Goal: Book appointment/travel/reservation

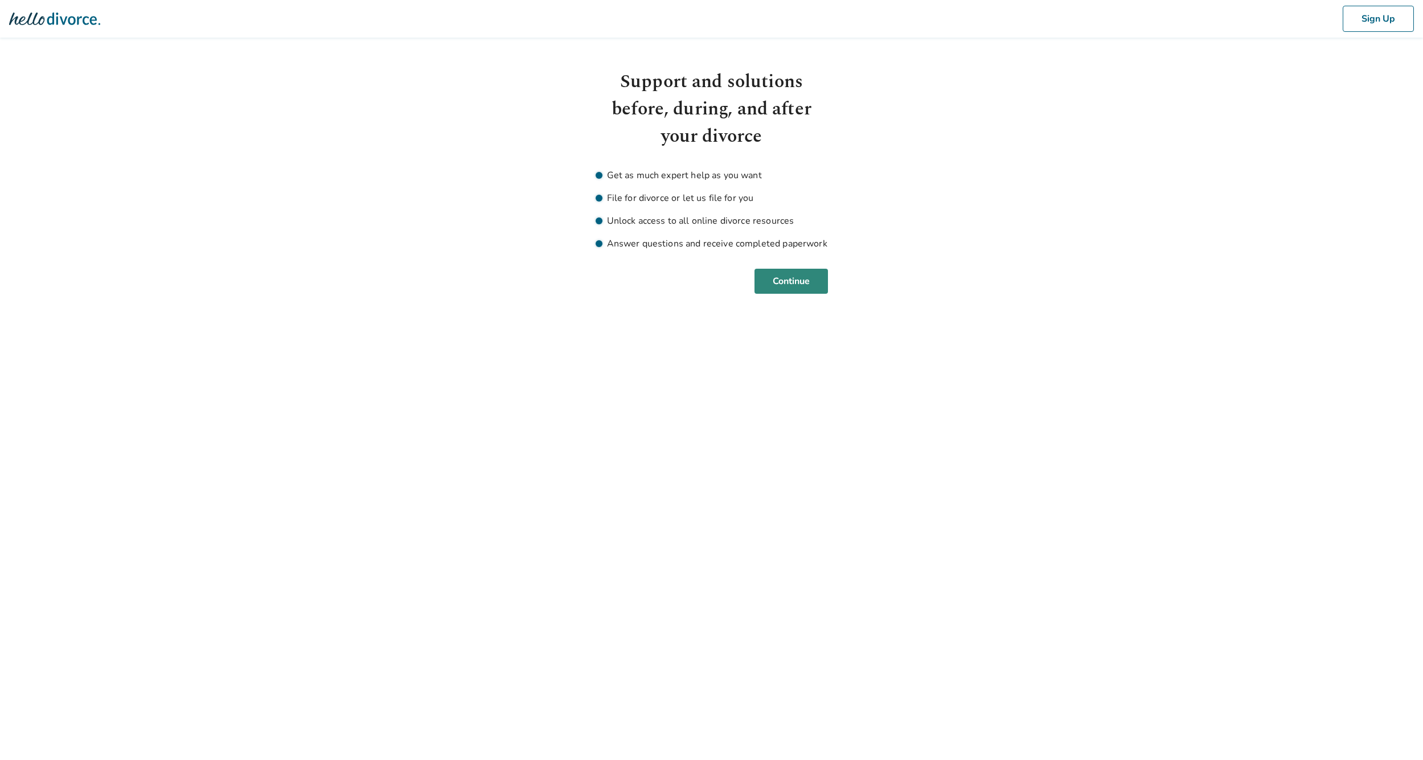
click at [792, 286] on button "Continue" at bounding box center [791, 281] width 73 height 25
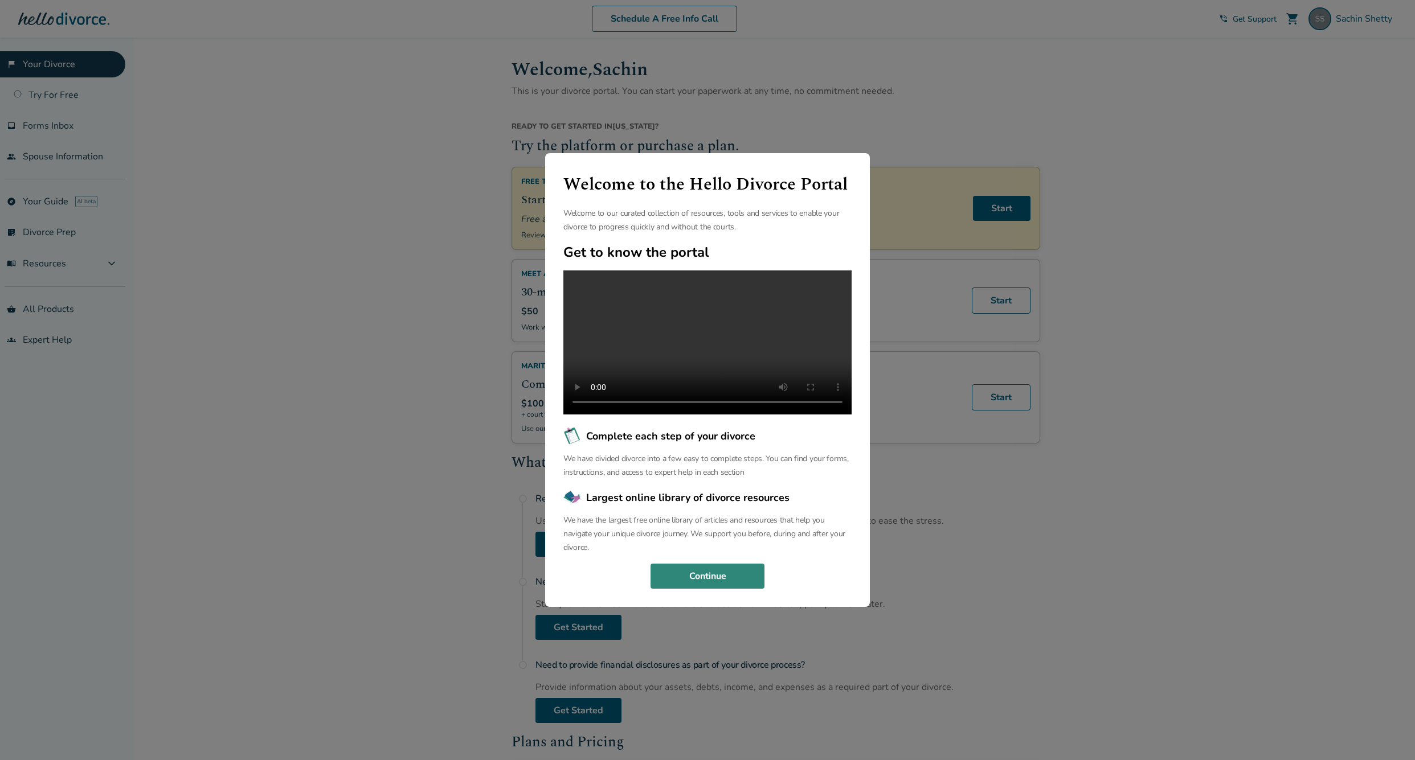
click at [731, 580] on button "Continue" at bounding box center [707, 576] width 114 height 25
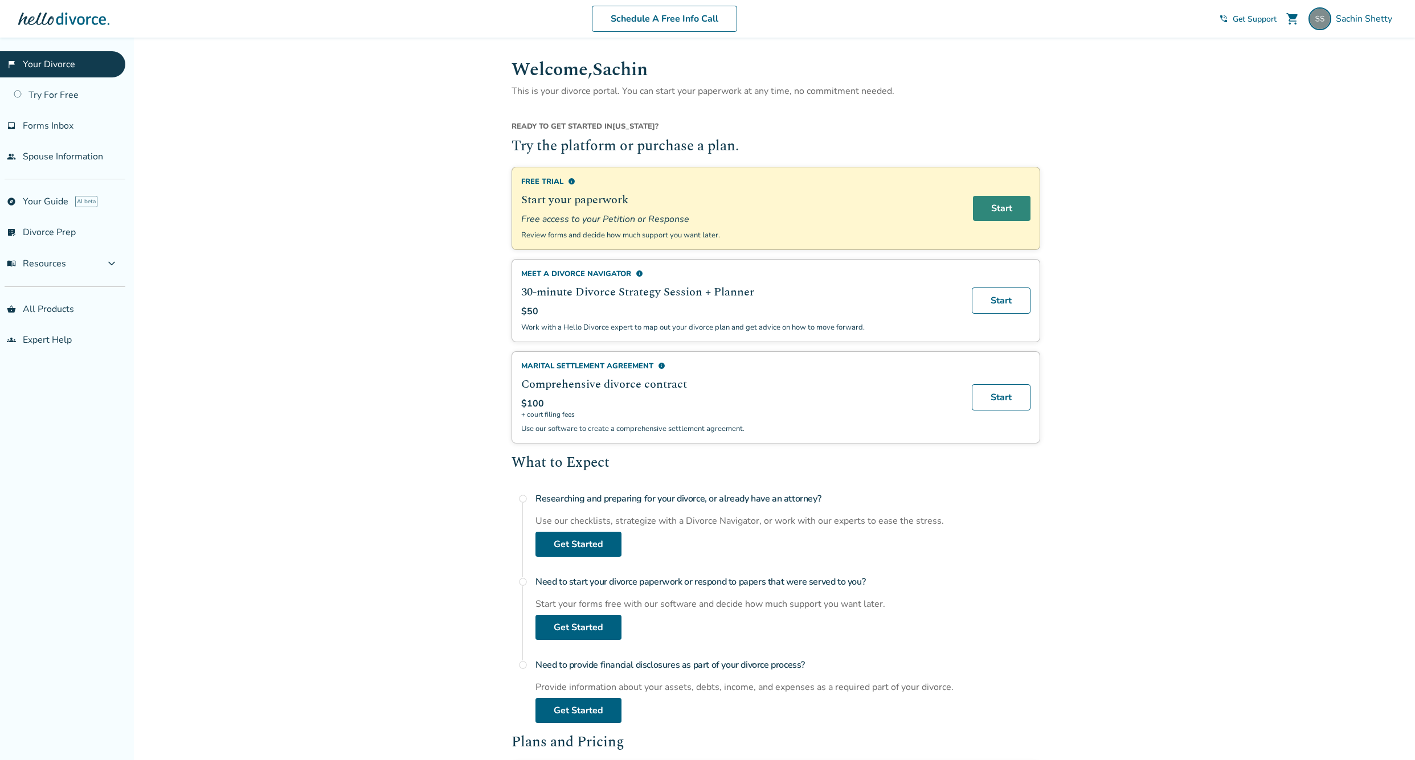
click at [997, 212] on link "Start" at bounding box center [1002, 208] width 58 height 25
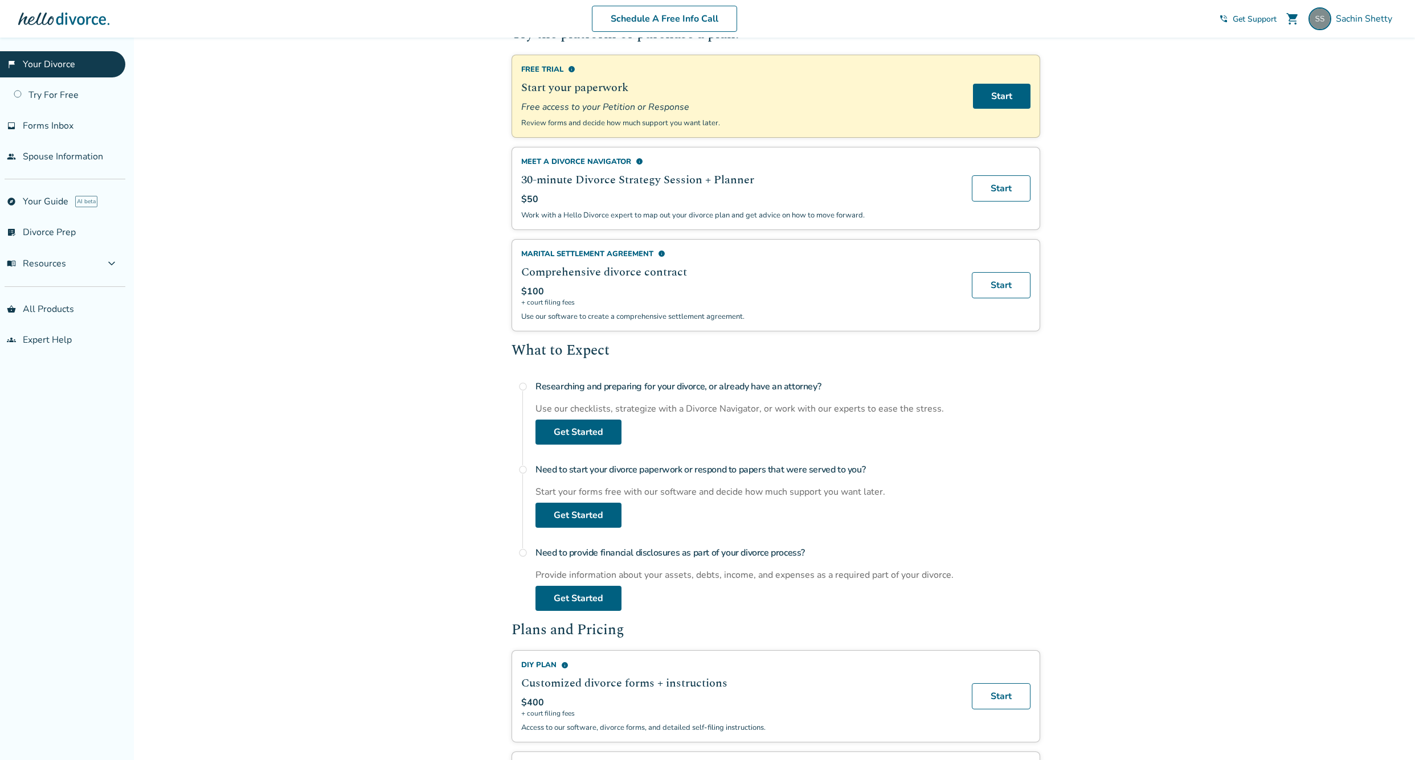
scroll to position [507, 0]
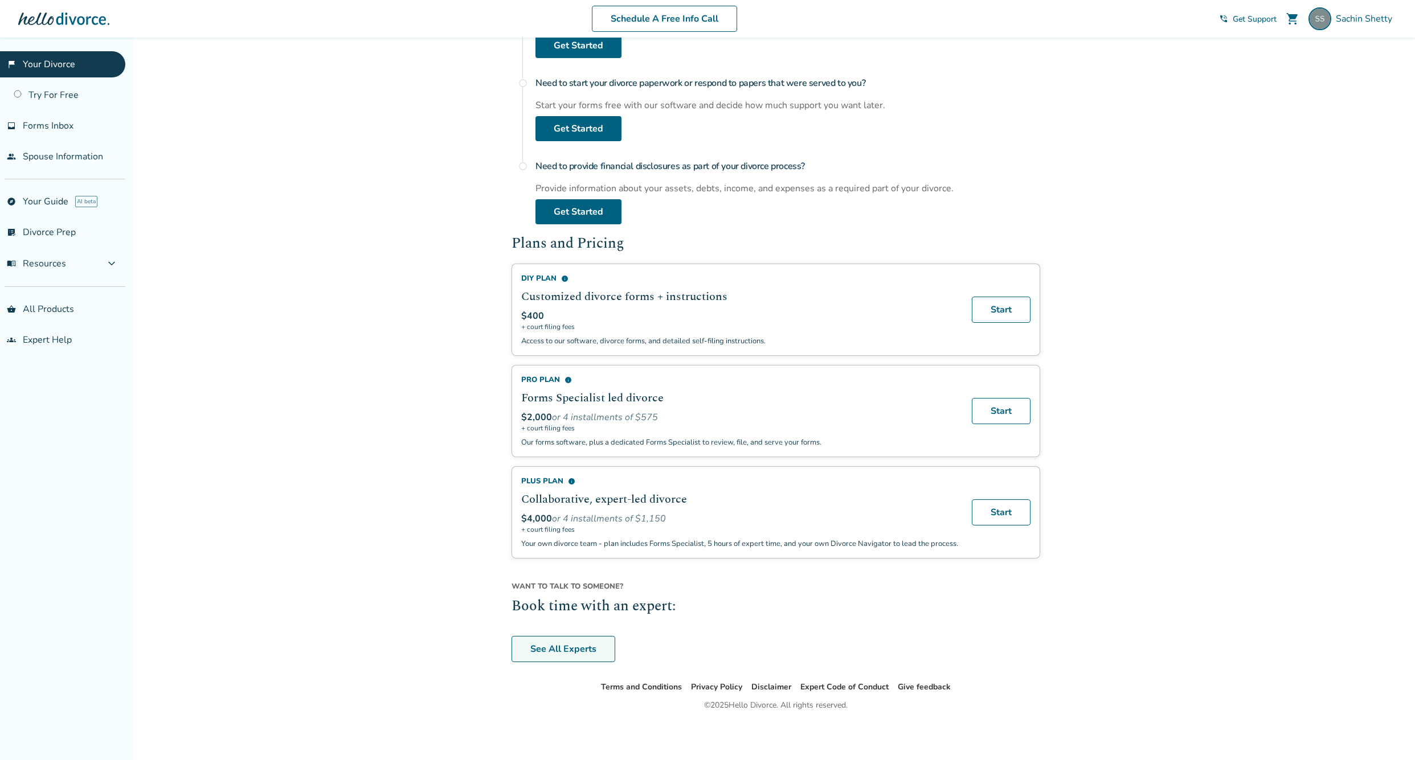
click at [588, 646] on link "See All Experts" at bounding box center [563, 649] width 104 height 26
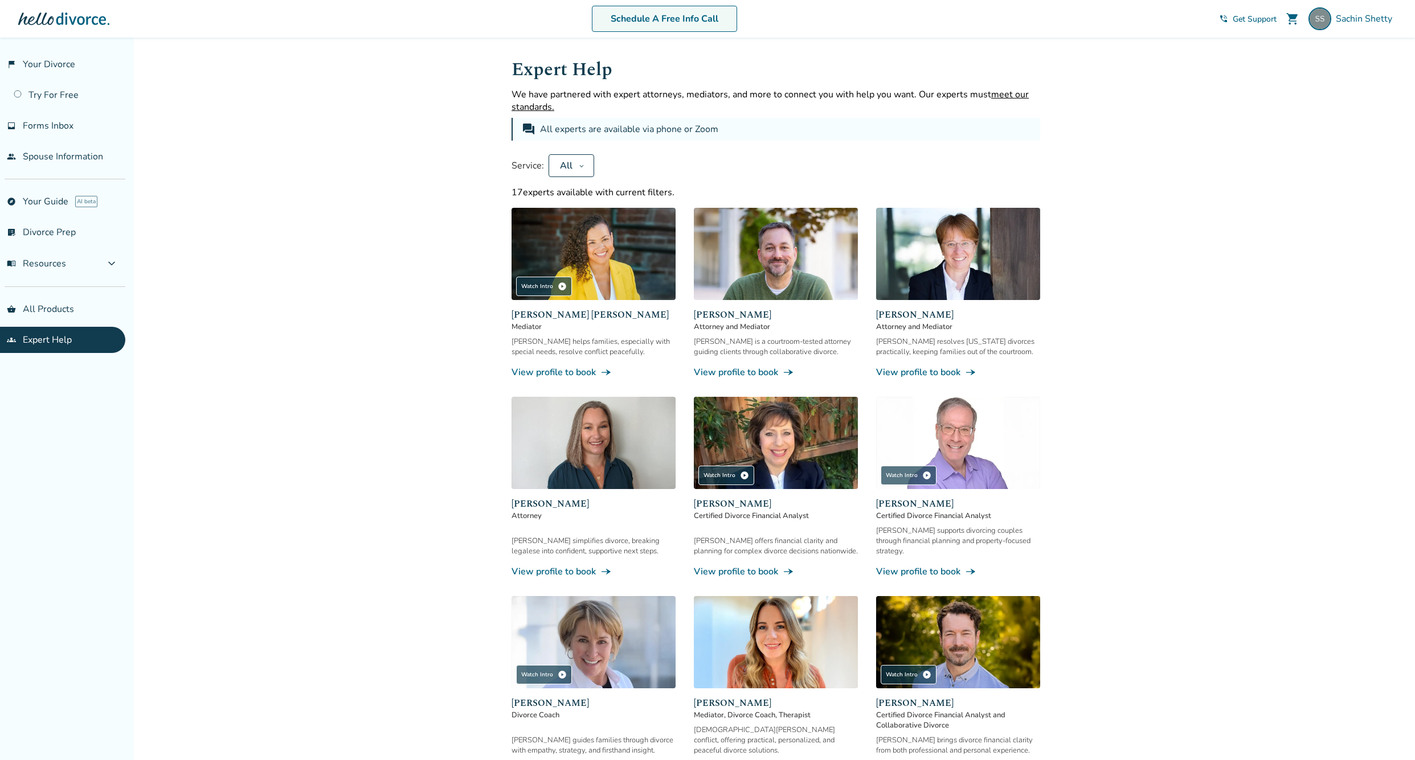
click at [669, 21] on link "Schedule A Free Info Call" at bounding box center [664, 19] width 145 height 26
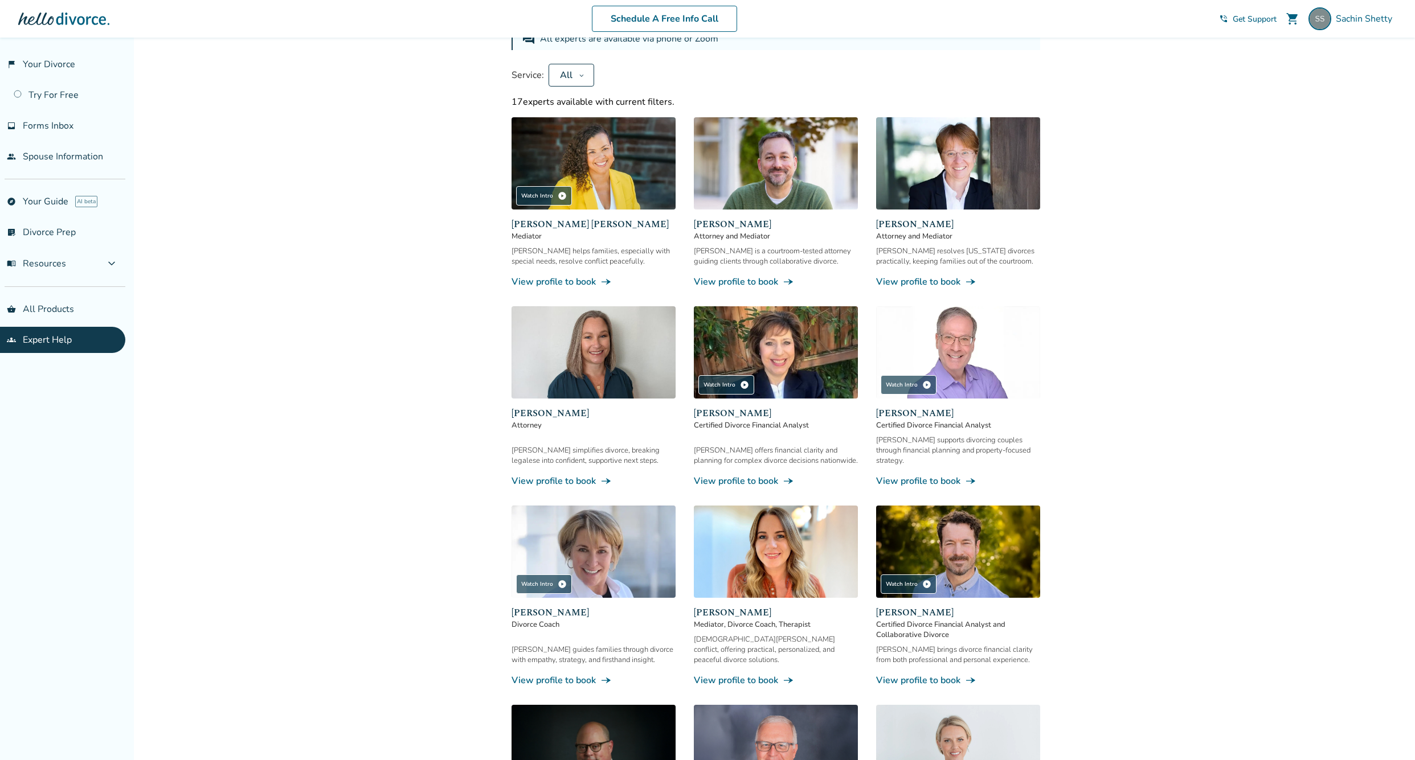
scroll to position [93, 0]
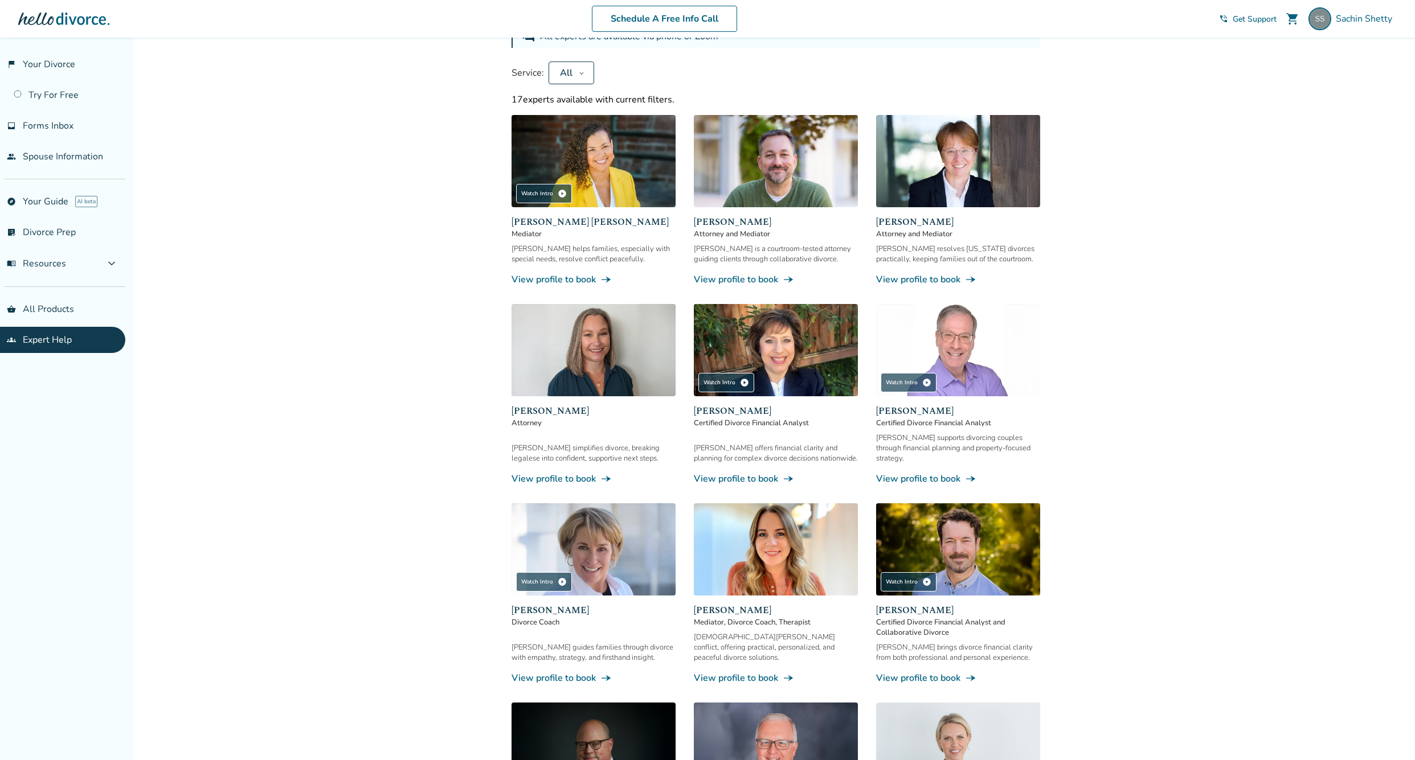
click at [564, 414] on span "[PERSON_NAME]" at bounding box center [593, 411] width 164 height 14
click at [575, 443] on div "[PERSON_NAME] simplifies divorce, breaking legalese into confident, supportive …" at bounding box center [593, 453] width 164 height 21
click at [577, 444] on div "[PERSON_NAME] simplifies divorce, breaking legalese into confident, supportive …" at bounding box center [593, 453] width 164 height 21
click at [581, 473] on link "View profile to book line_end_arrow_notch" at bounding box center [593, 479] width 164 height 13
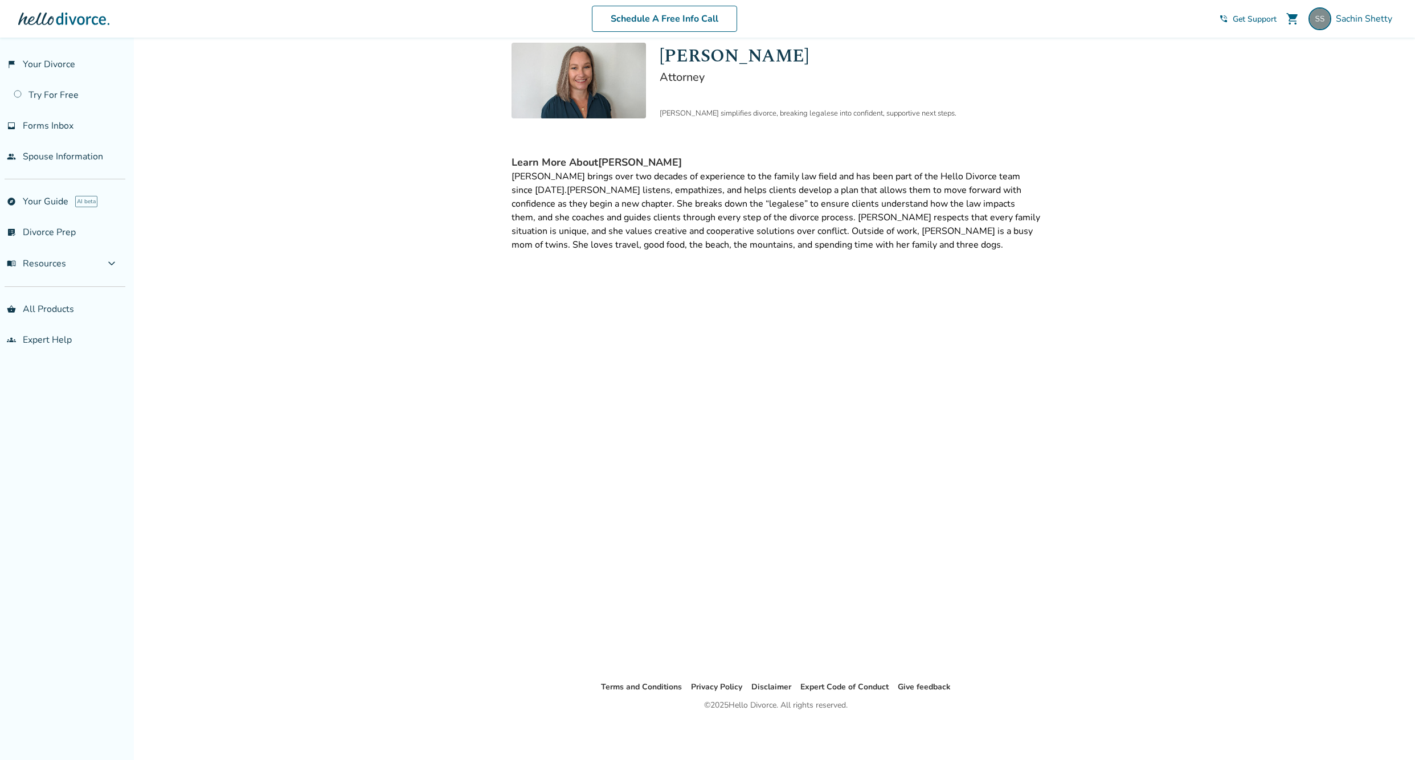
scroll to position [38, 0]
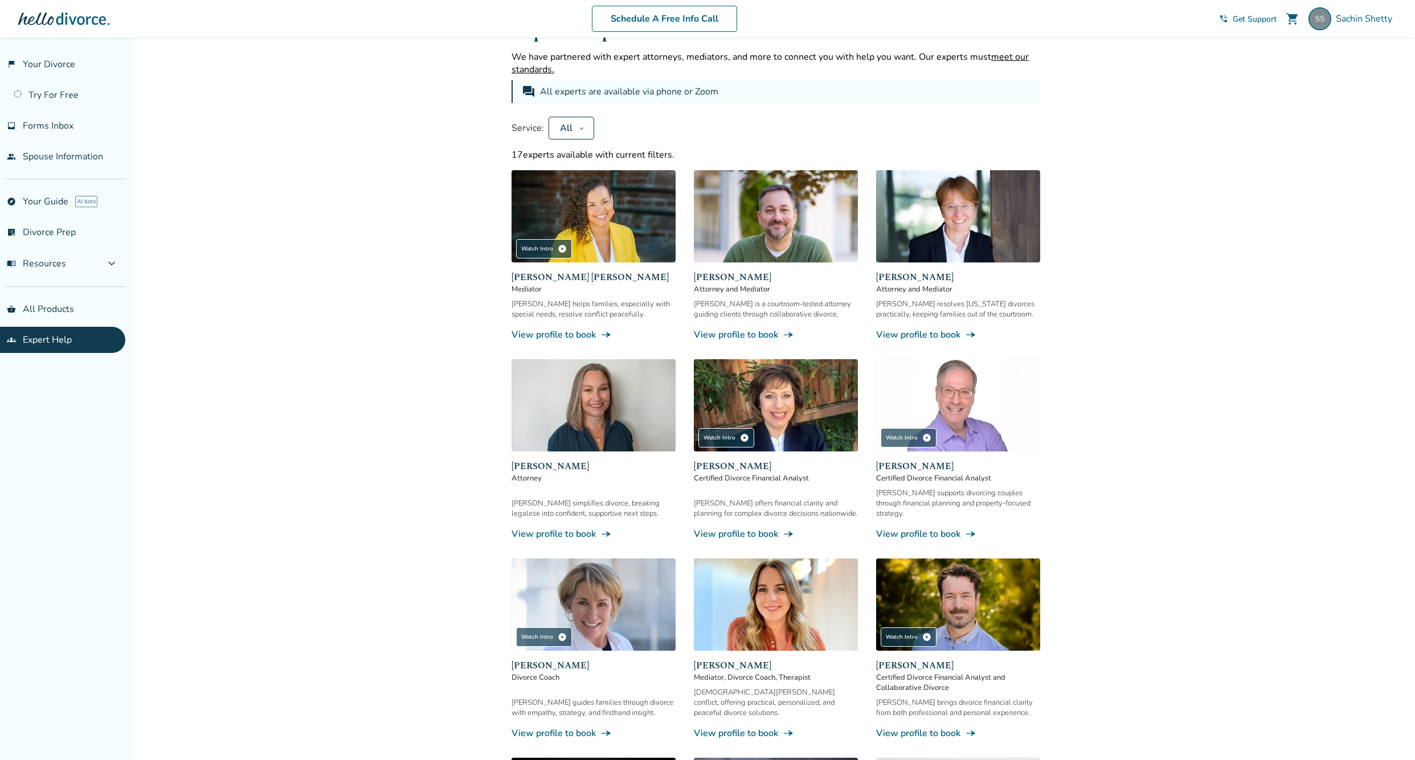
scroll to position [407, 0]
